Goal: Transaction & Acquisition: Purchase product/service

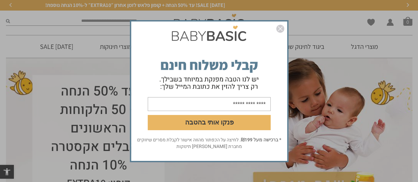
click at [331, 25] on div "פנקו אותי בהטבה * ברכישה מעל ₪199 . לחיצה על הכפתור מהווה אישור לקבלת מסרים שיו…" at bounding box center [209, 91] width 418 height 182
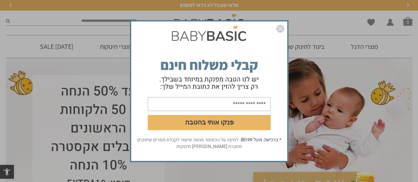
drag, startPoint x: 362, startPoint y: 77, endPoint x: 73, endPoint y: 31, distance: 292.7
click at [73, 31] on div "פנקו אותי בהטבה * ברכישה מעל ₪199 . לחיצה על הכפתור מהווה אישור לקבלת מסרים שיו…" at bounding box center [209, 91] width 418 height 182
click at [280, 27] on img "סגור" at bounding box center [280, 29] width 8 height 8
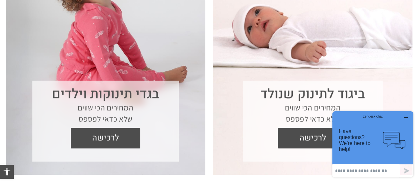
scroll to position [330, 0]
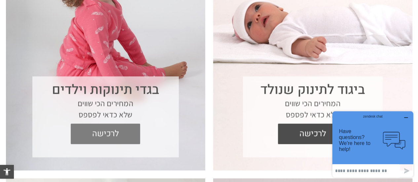
click at [103, 133] on span "לרכישה" at bounding box center [106, 134] width 60 height 21
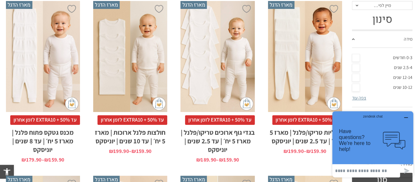
scroll to position [169, 0]
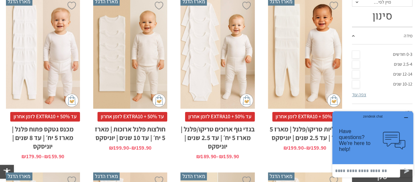
click at [356, 73] on link "12-14 שנים" at bounding box center [382, 74] width 61 height 10
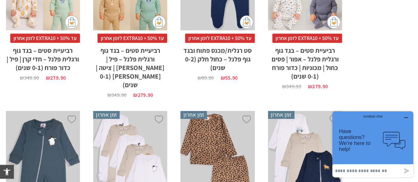
scroll to position [850, 0]
